Goal: Task Accomplishment & Management: Manage account settings

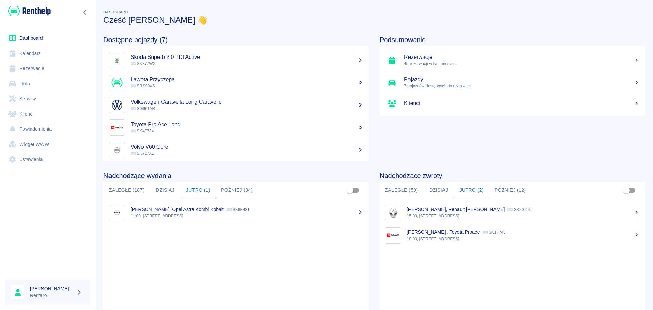
click at [28, 59] on link "Kalendarz" at bounding box center [47, 53] width 85 height 15
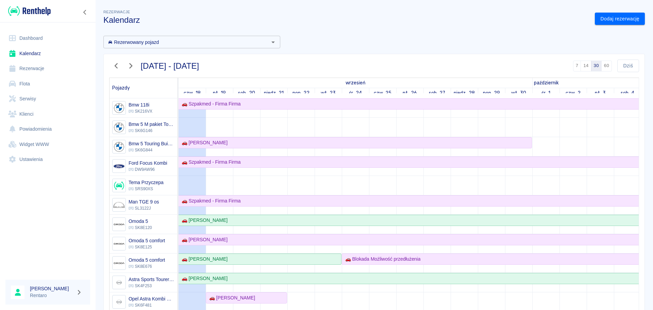
click at [111, 71] on div at bounding box center [123, 66] width 29 height 13
click at [114, 67] on icon "button" at bounding box center [116, 65] width 9 height 7
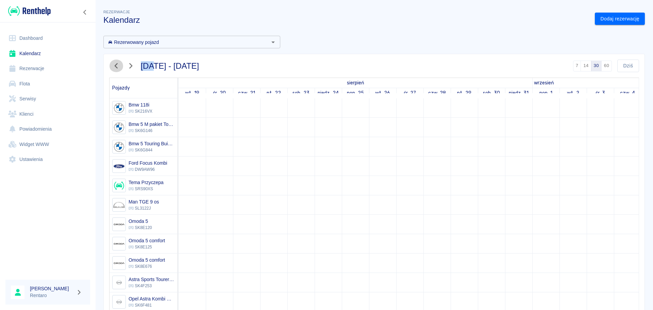
click at [114, 67] on icon "button" at bounding box center [116, 65] width 9 height 7
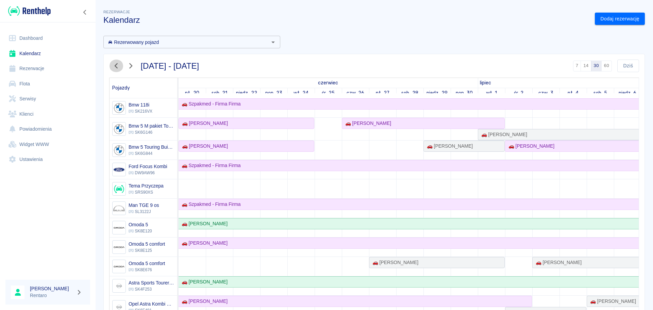
drag, startPoint x: 114, startPoint y: 65, endPoint x: 138, endPoint y: 77, distance: 26.6
click at [114, 65] on icon "button" at bounding box center [116, 65] width 9 height 7
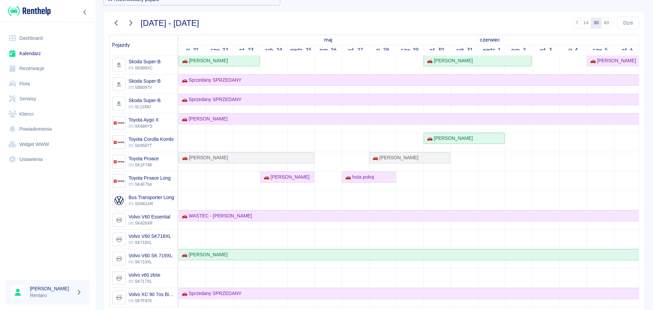
scroll to position [68, 0]
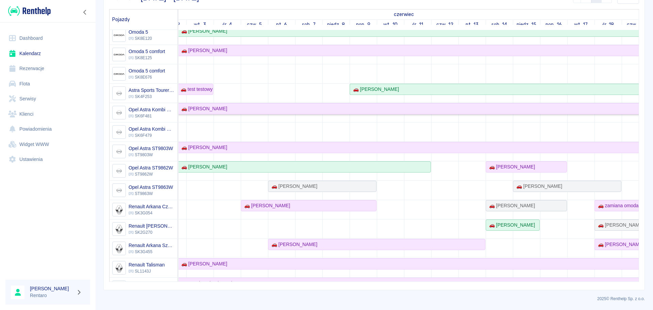
click at [464, 111] on div "🚗 [PERSON_NAME]" at bounding box center [241, 108] width 816 height 7
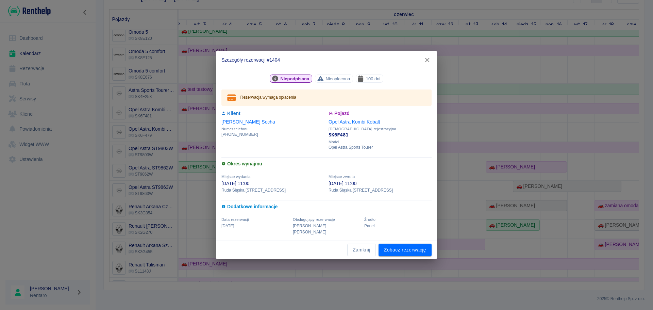
click at [425, 63] on icon "button" at bounding box center [427, 59] width 9 height 7
